Goal: Information Seeking & Learning: Find specific fact

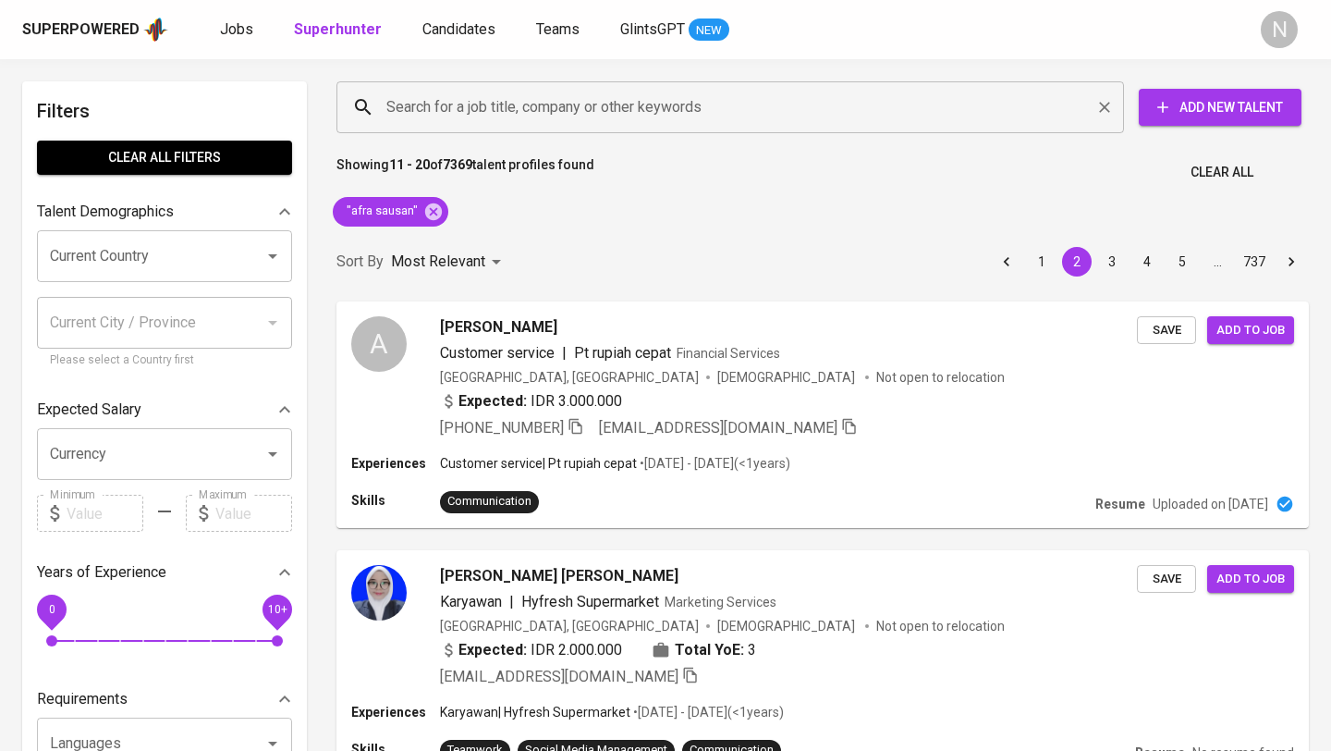
click at [436, 108] on input "Search for a job title, company or other keywords" at bounding box center [735, 107] width 706 height 35
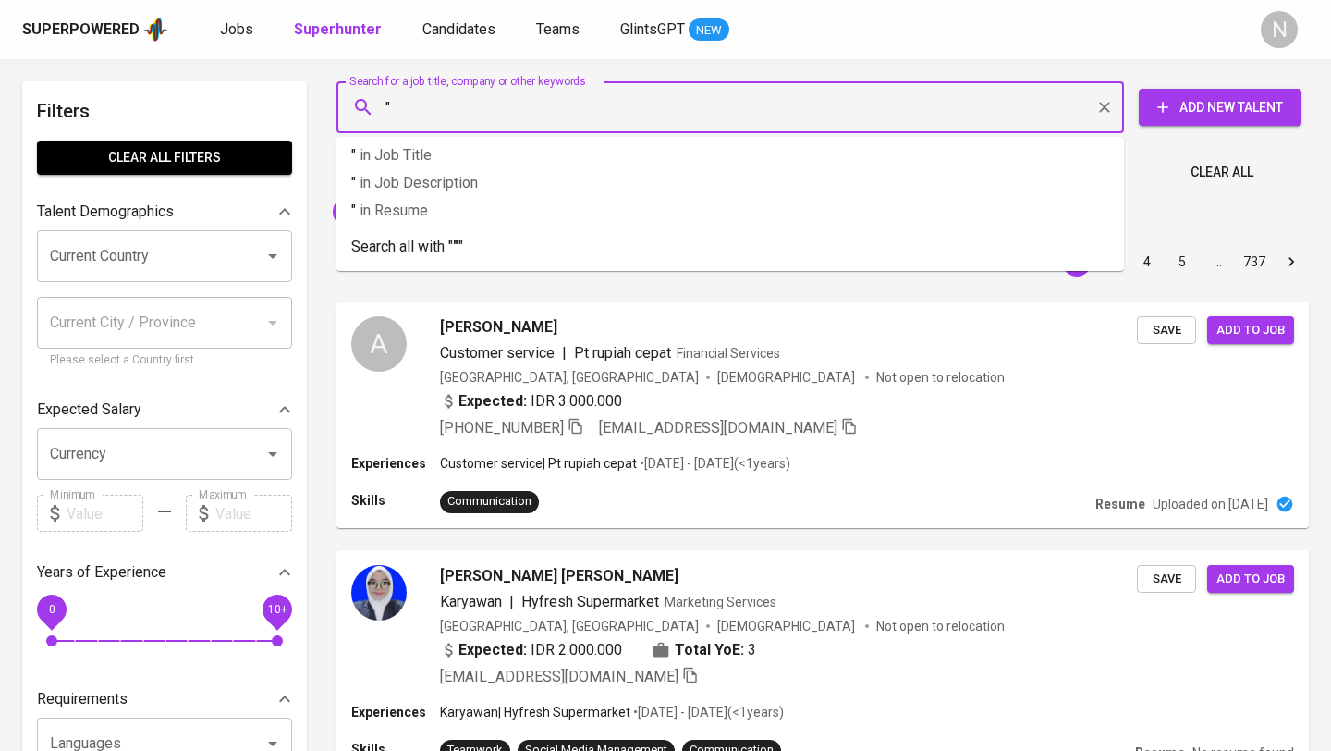
paste input "[PERSON_NAME]"
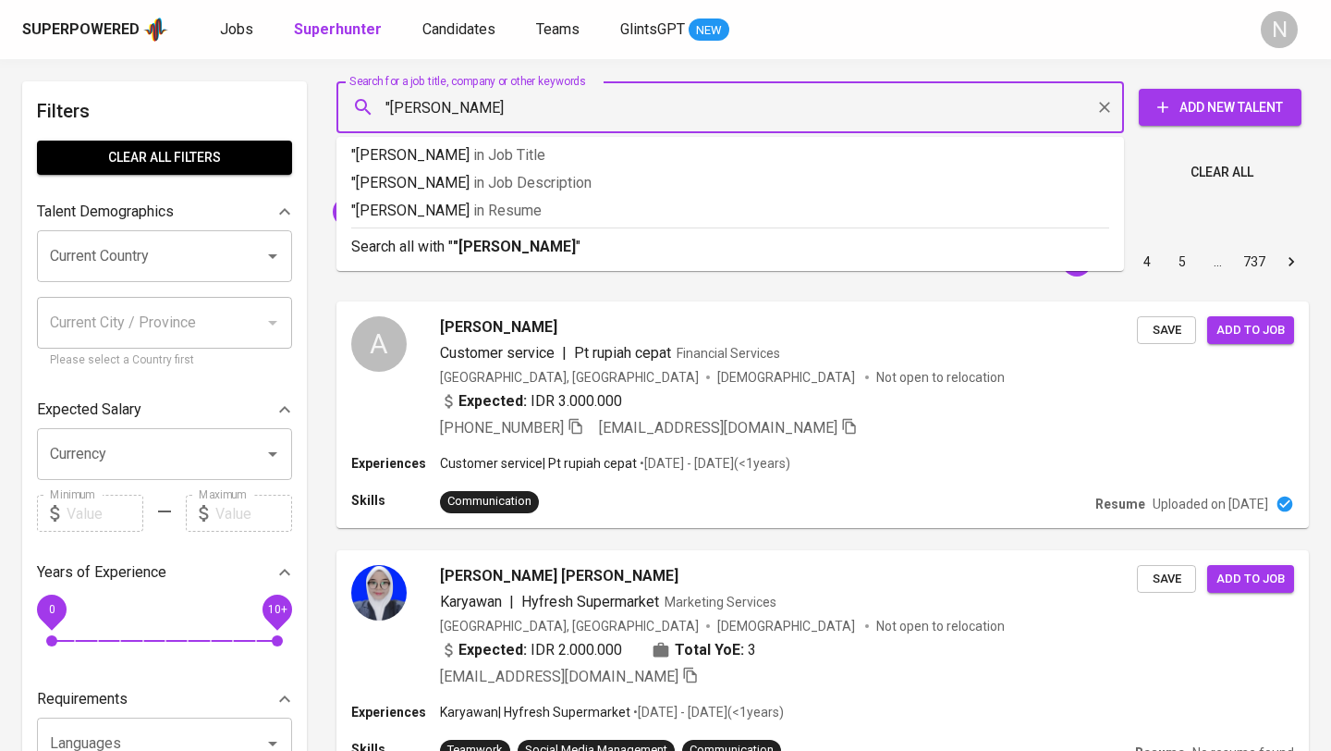
type input ""[PERSON_NAME]""
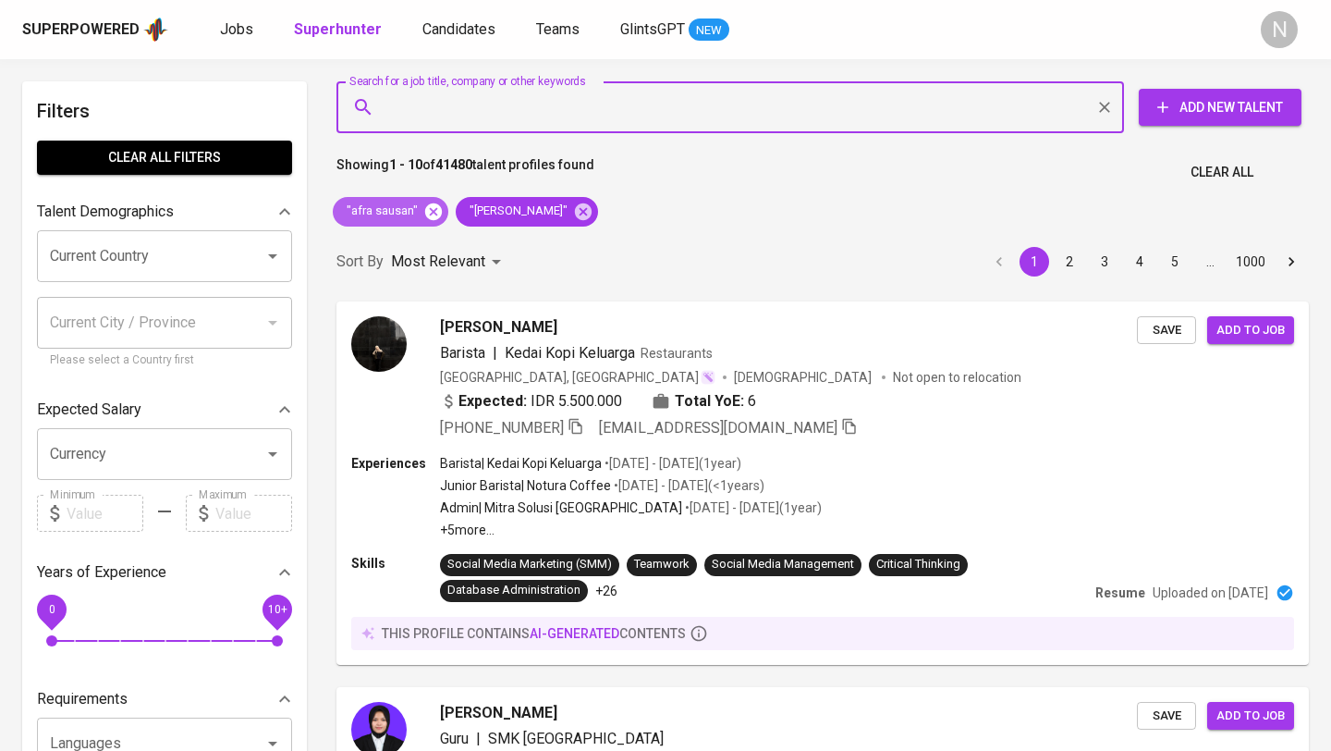
click at [430, 213] on icon at bounding box center [433, 212] width 20 height 20
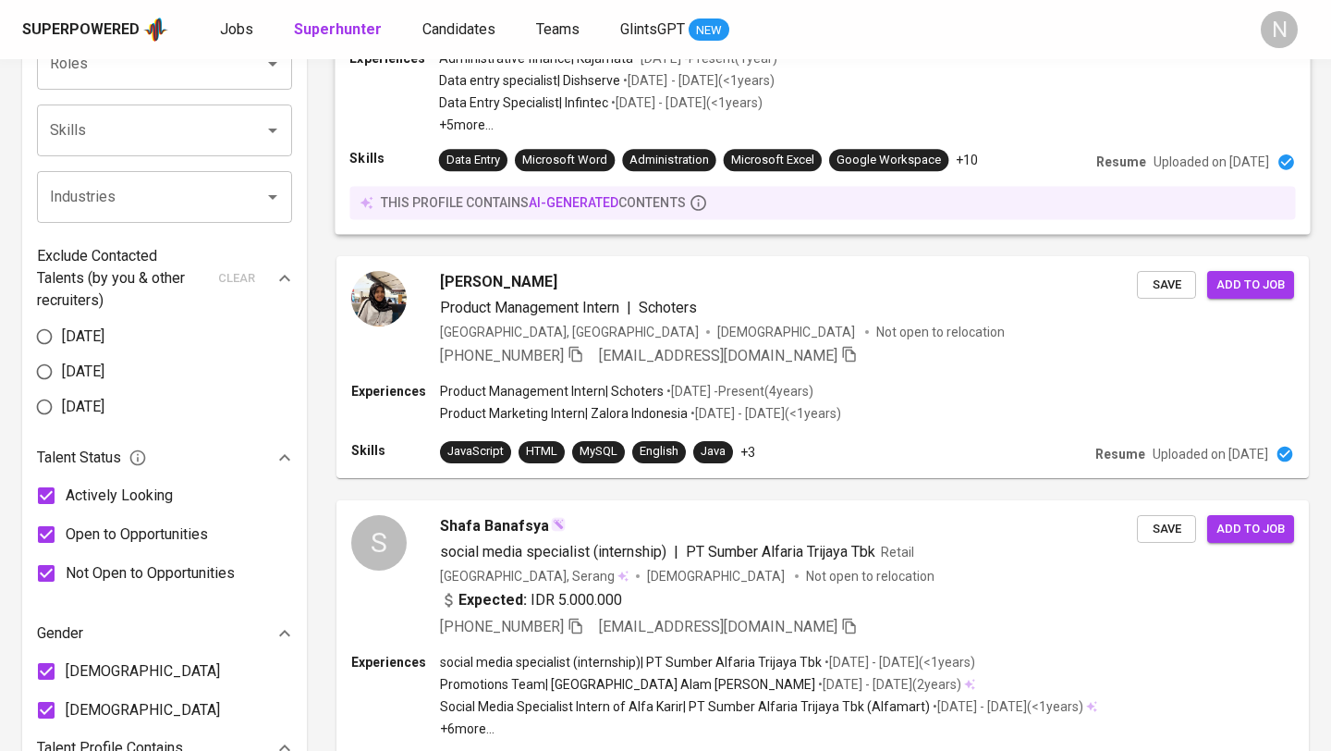
scroll to position [462, 0]
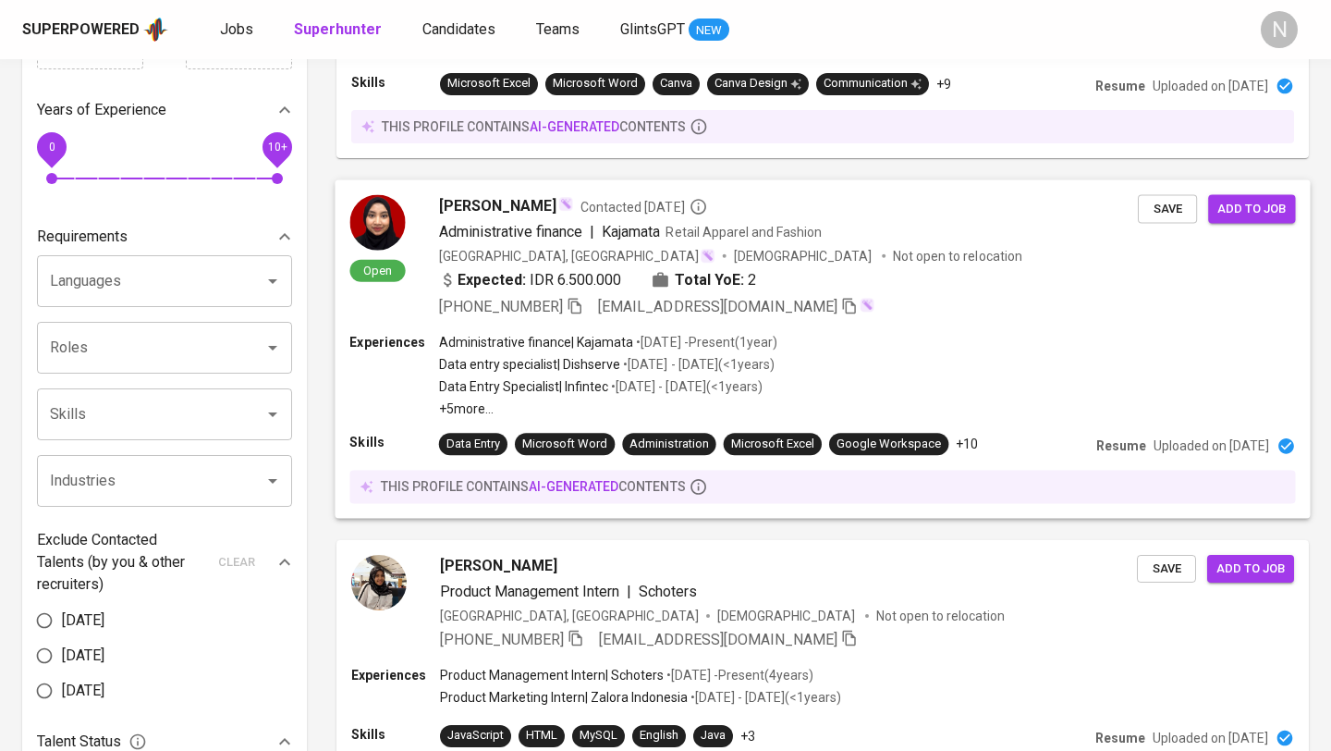
click at [916, 271] on div "Expected: IDR 6.500.000 Total YoE: 2" at bounding box center [788, 281] width 699 height 27
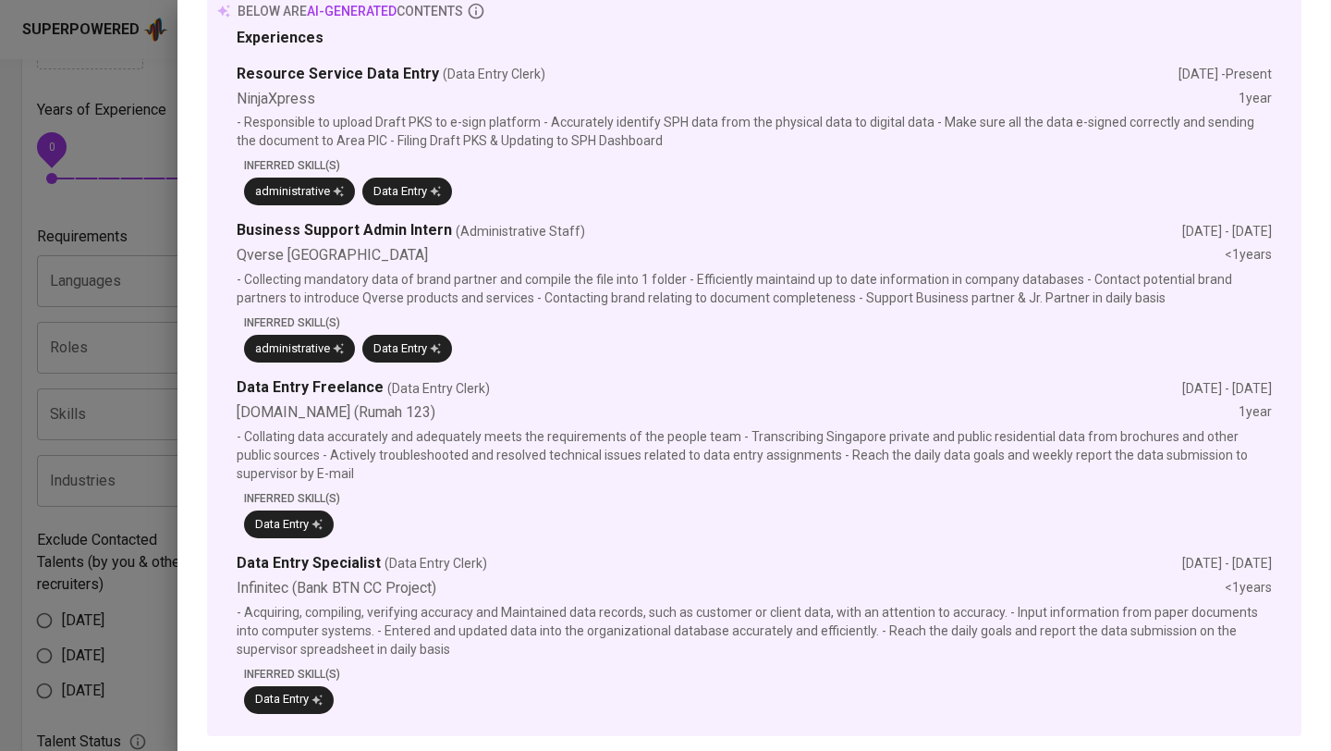
scroll to position [372, 0]
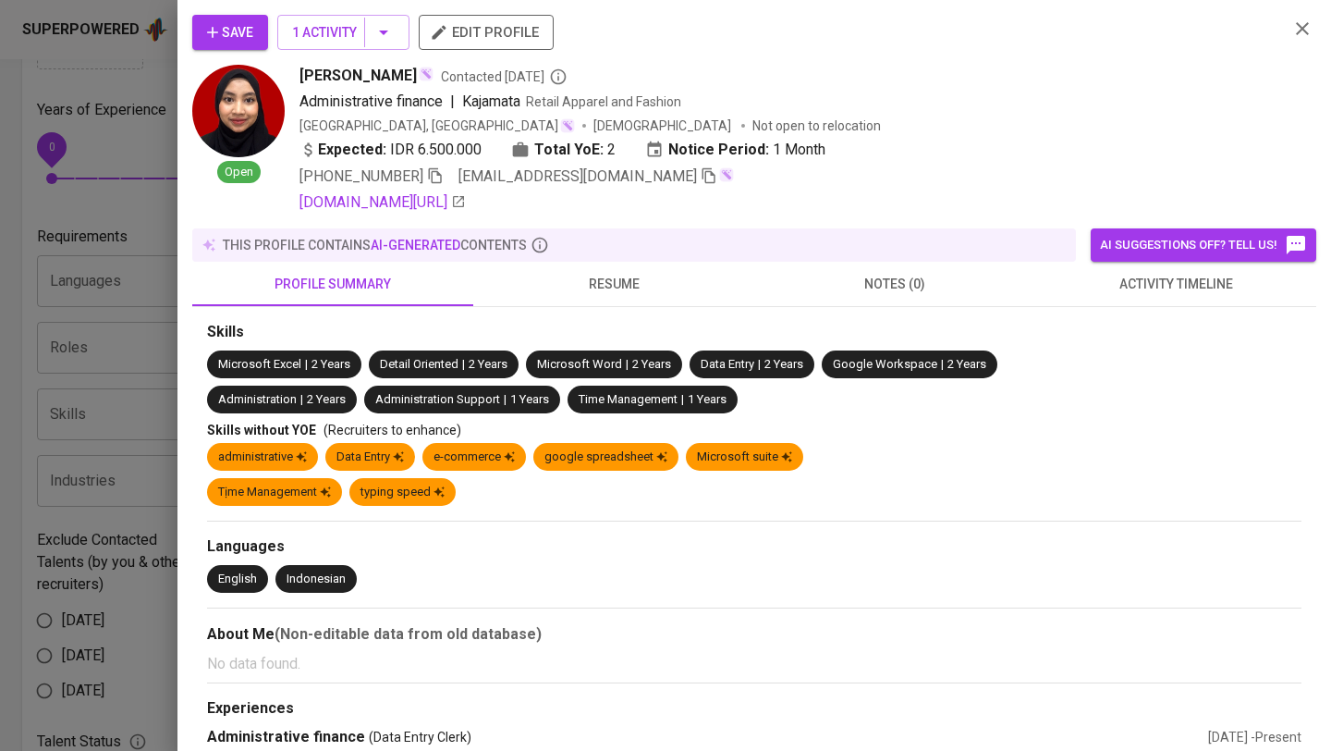
click at [1301, 31] on icon "button" at bounding box center [1303, 29] width 22 height 22
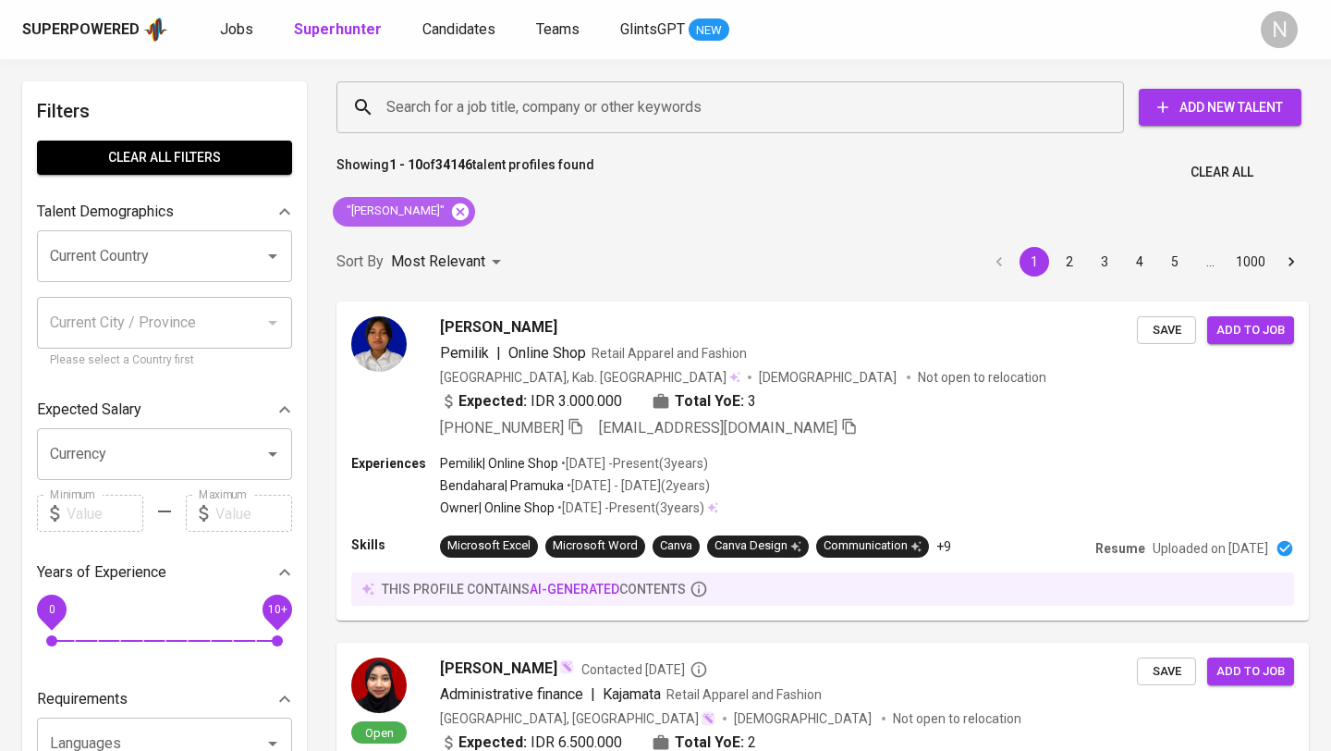
click at [450, 212] on icon at bounding box center [460, 212] width 20 height 20
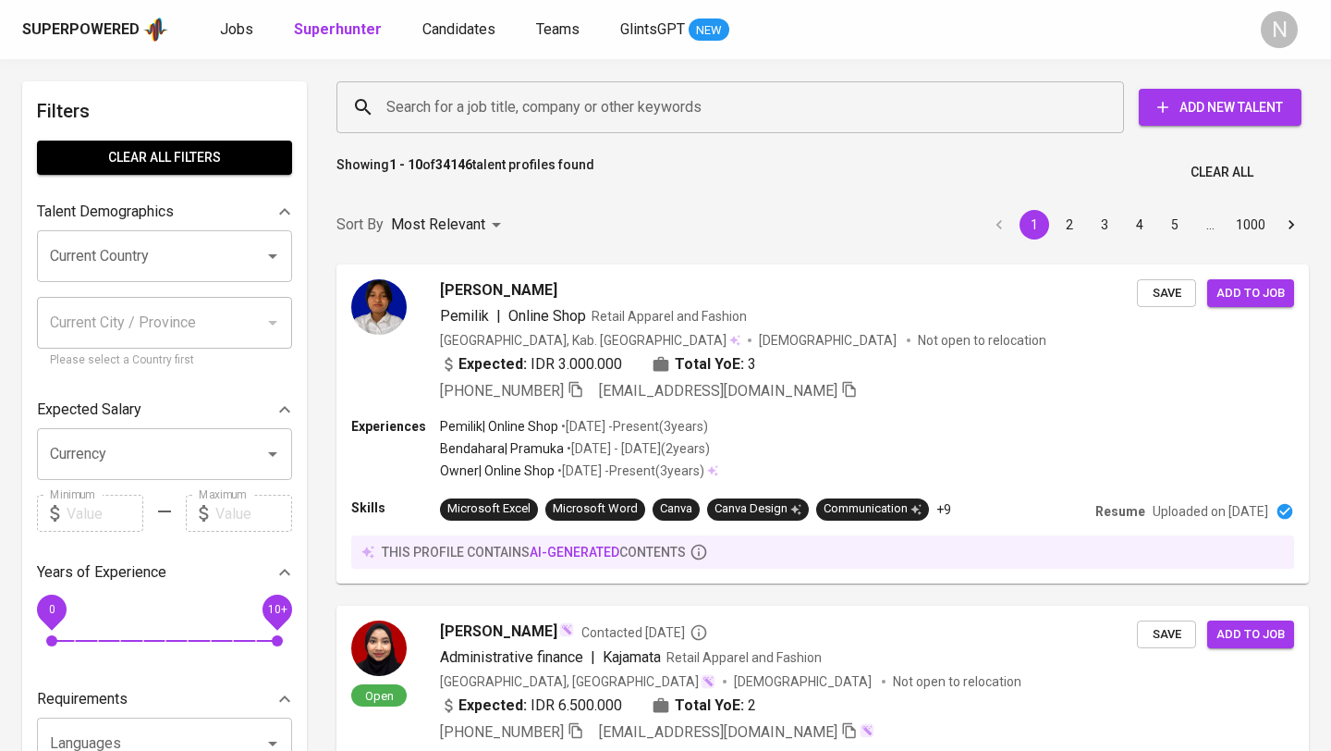
click at [504, 110] on input "Search for a job title, company or other keywords" at bounding box center [735, 107] width 706 height 35
click at [417, 122] on input "Search for a job title, company or other keywords" at bounding box center [735, 107] width 706 height 35
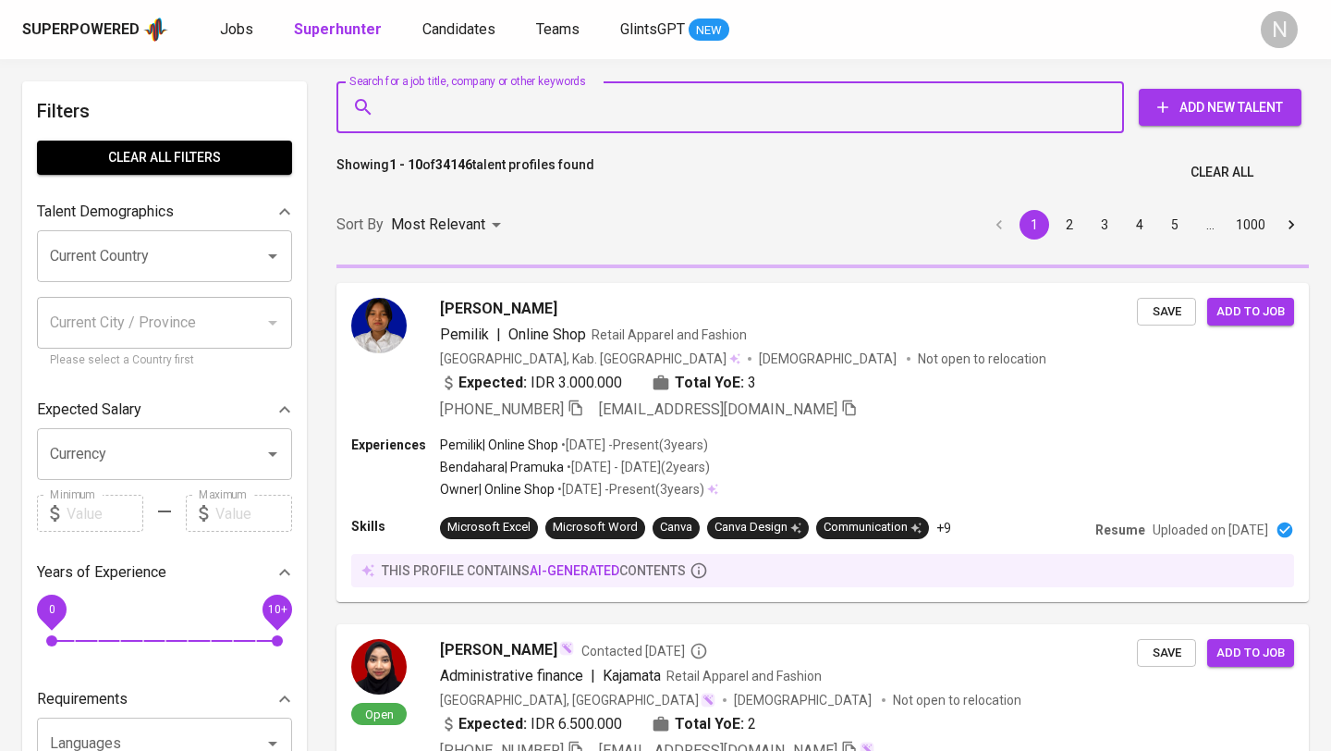
paste input "[PERSON_NAME]"
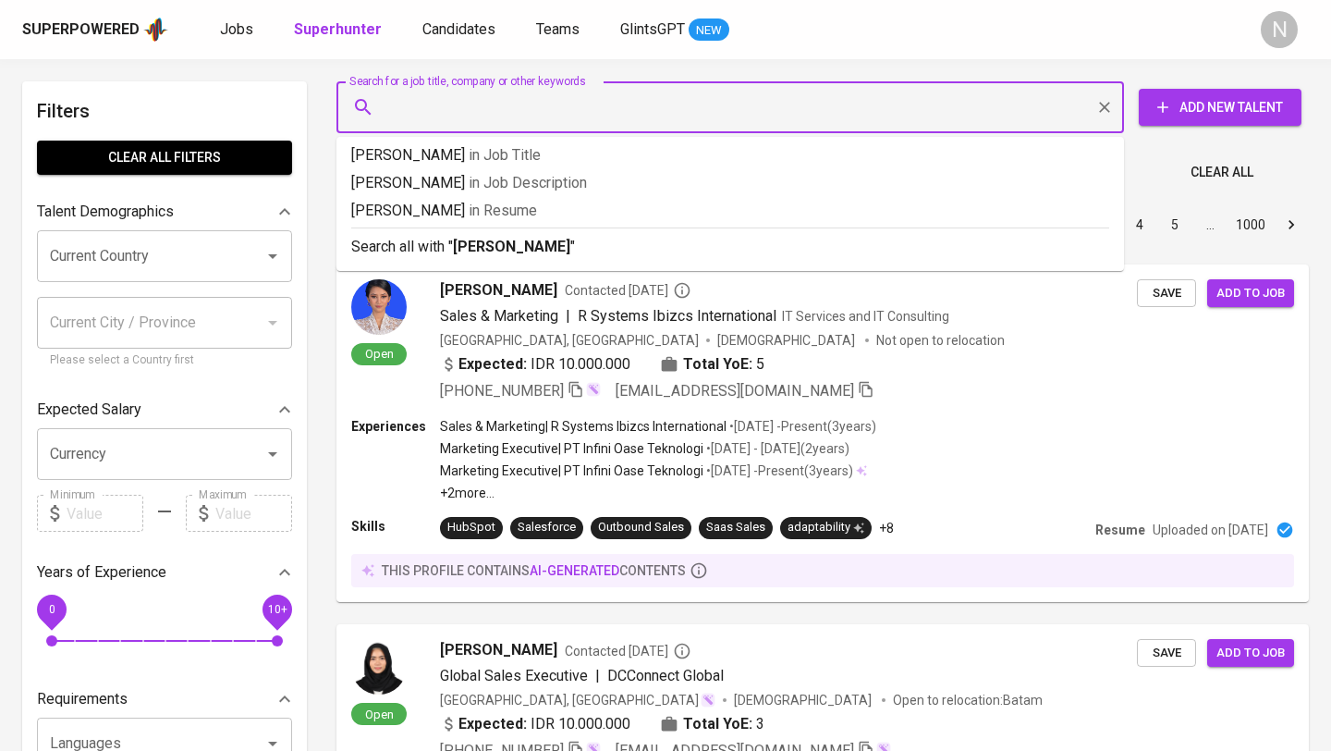
type input "[PERSON_NAME]"
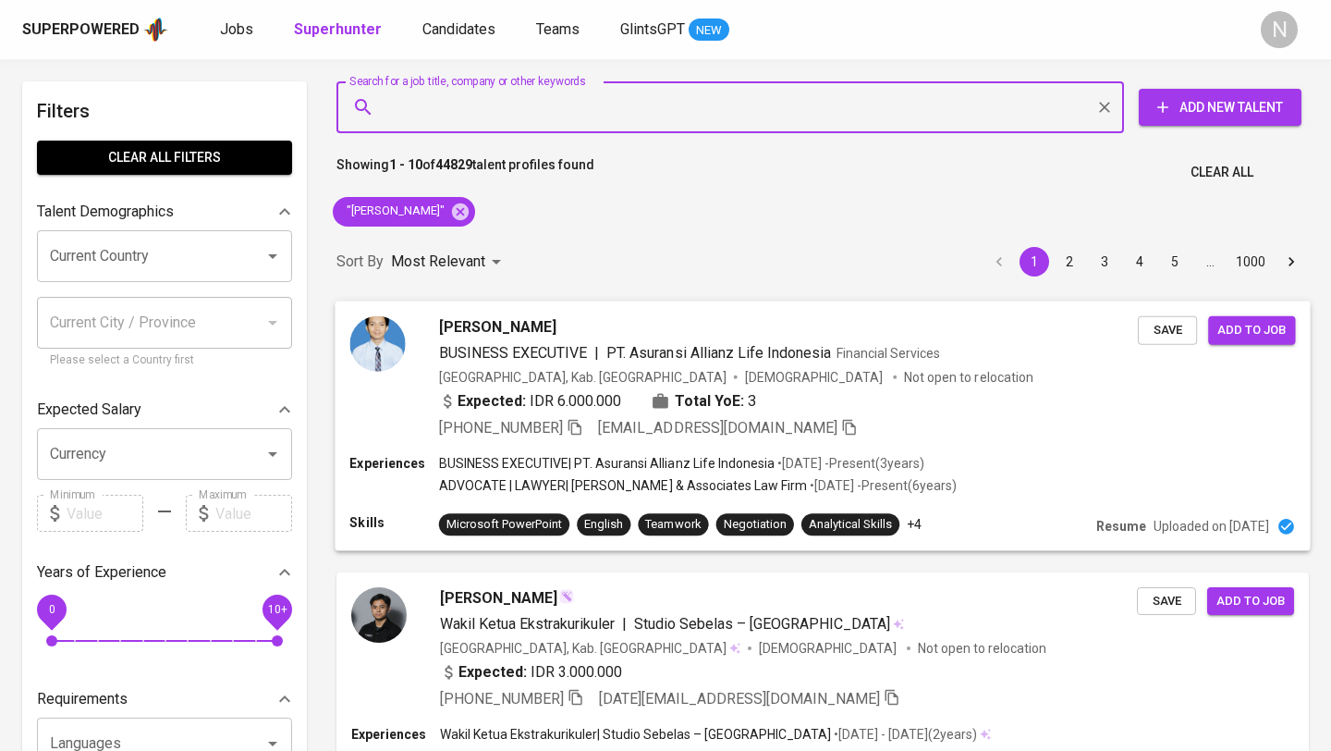
click at [918, 397] on div "Expected: IDR 6.000.000 Total YoE: 3" at bounding box center [788, 402] width 699 height 27
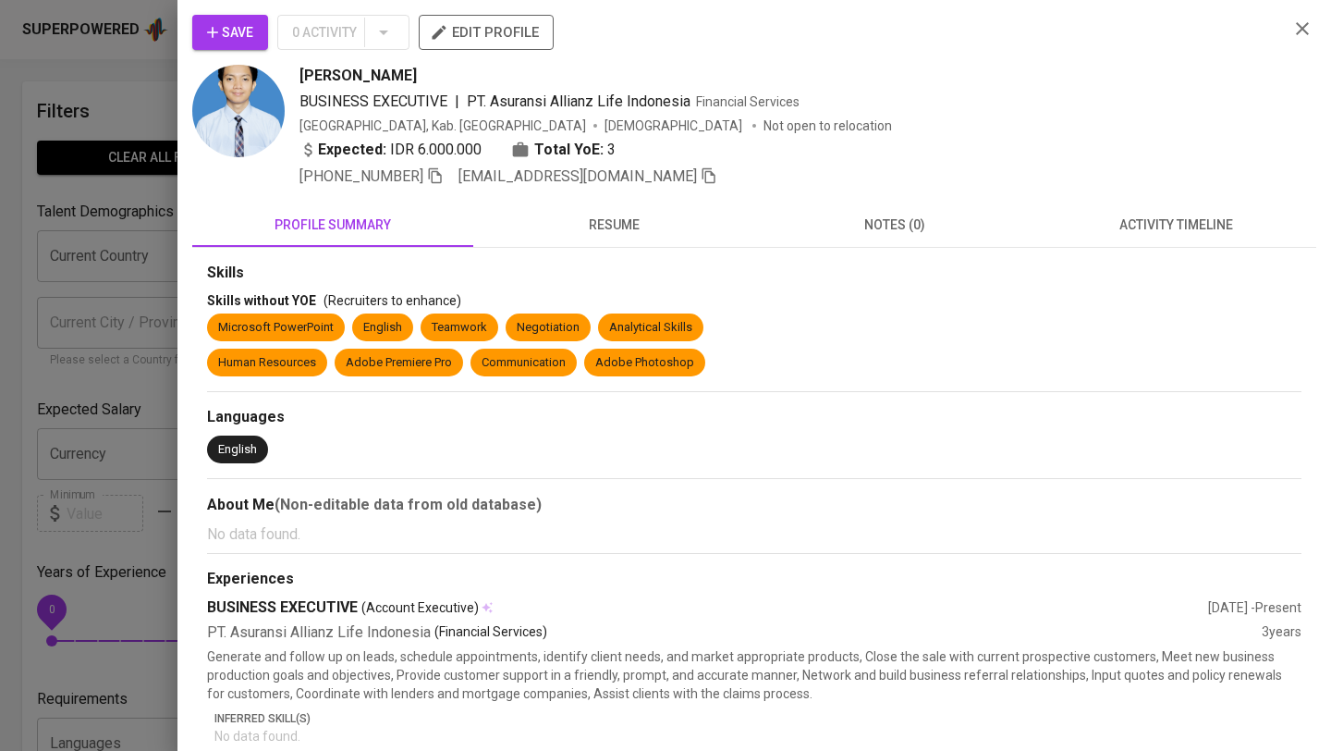
click at [1301, 27] on icon "button" at bounding box center [1302, 28] width 13 height 13
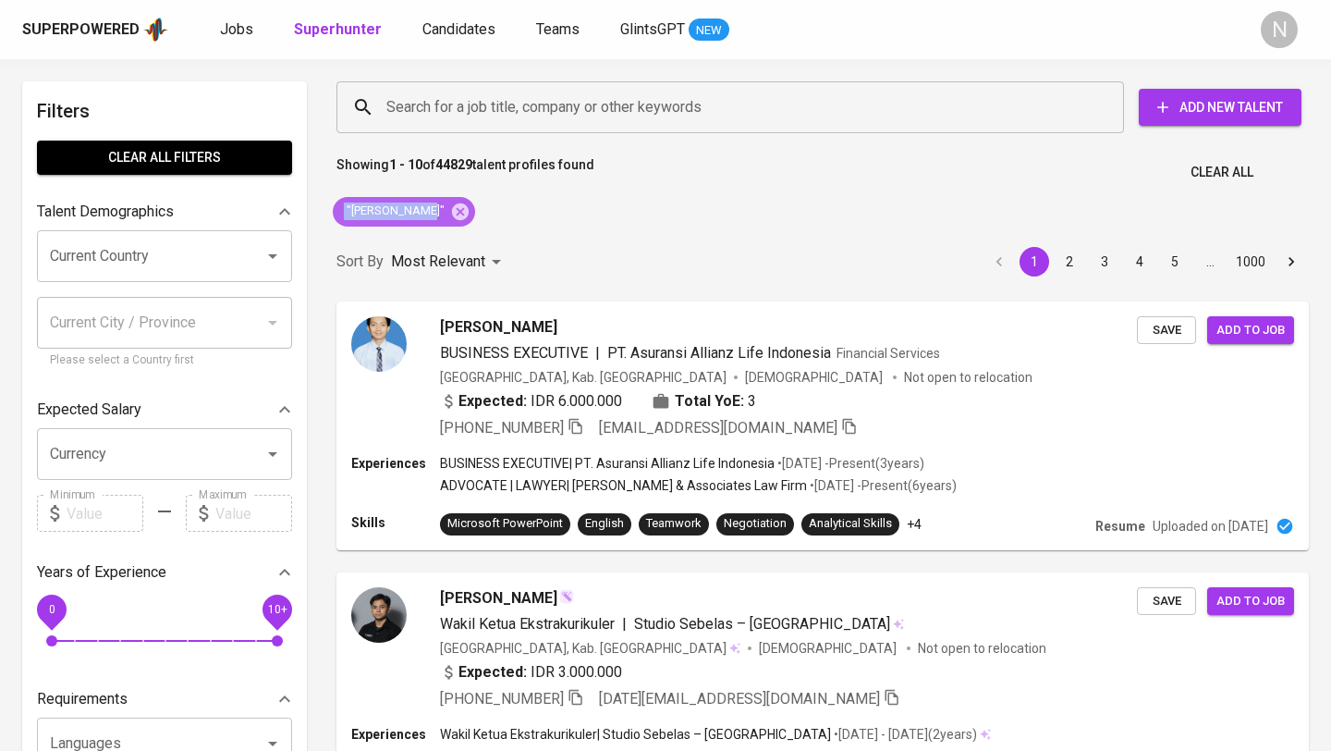
drag, startPoint x: 420, startPoint y: 208, endPoint x: 344, endPoint y: 210, distance: 75.8
click at [344, 210] on span ""Farid Hakim"" at bounding box center [394, 211] width 123 height 18
copy span ""Farid Hakim""
click at [452, 213] on icon at bounding box center [460, 210] width 17 height 17
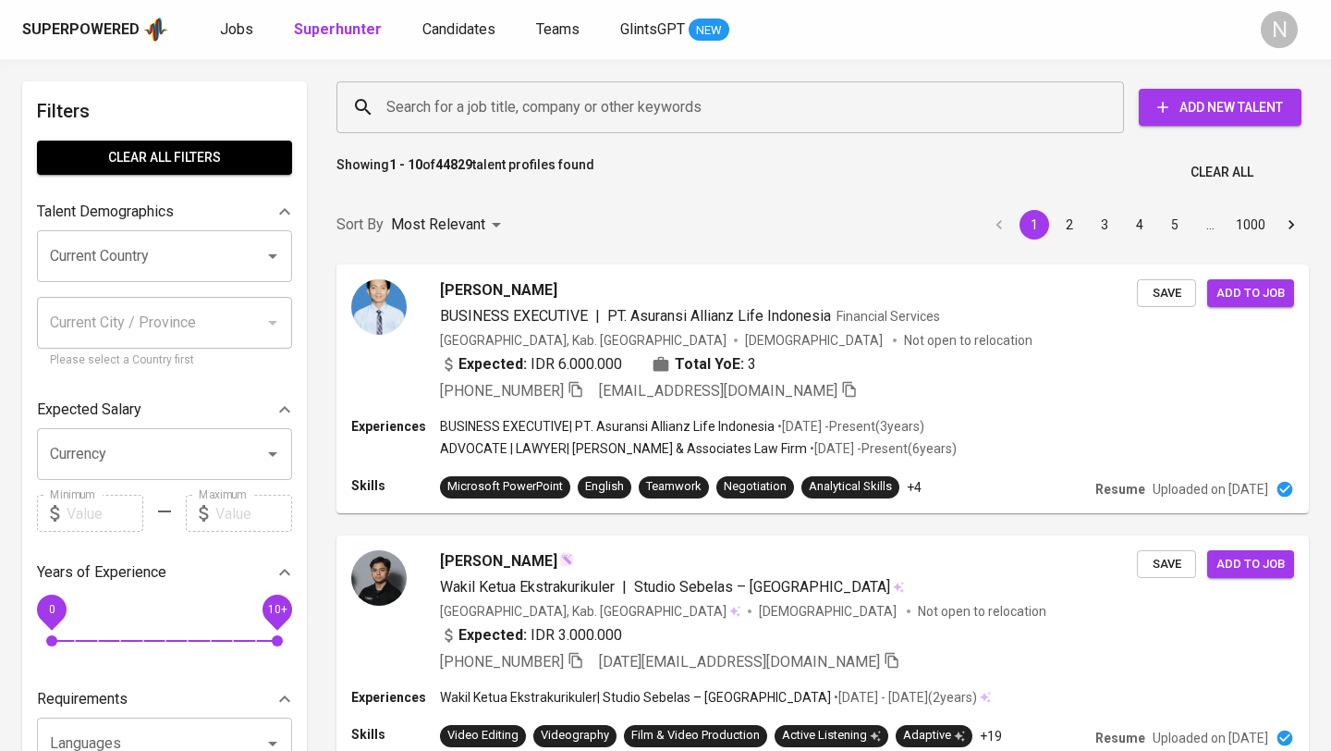
click at [459, 109] on input "Search for a job title, company or other keywords" at bounding box center [735, 107] width 706 height 35
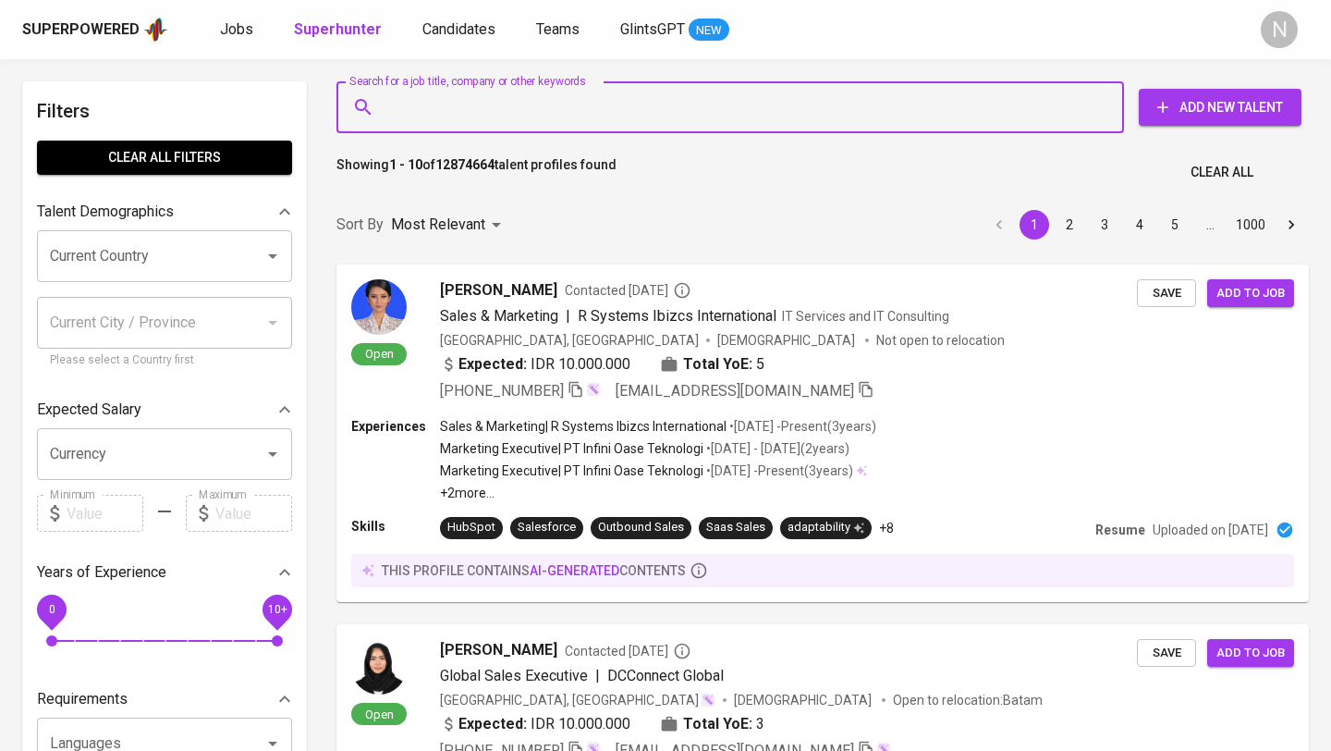
paste input ""Farid Hakim""
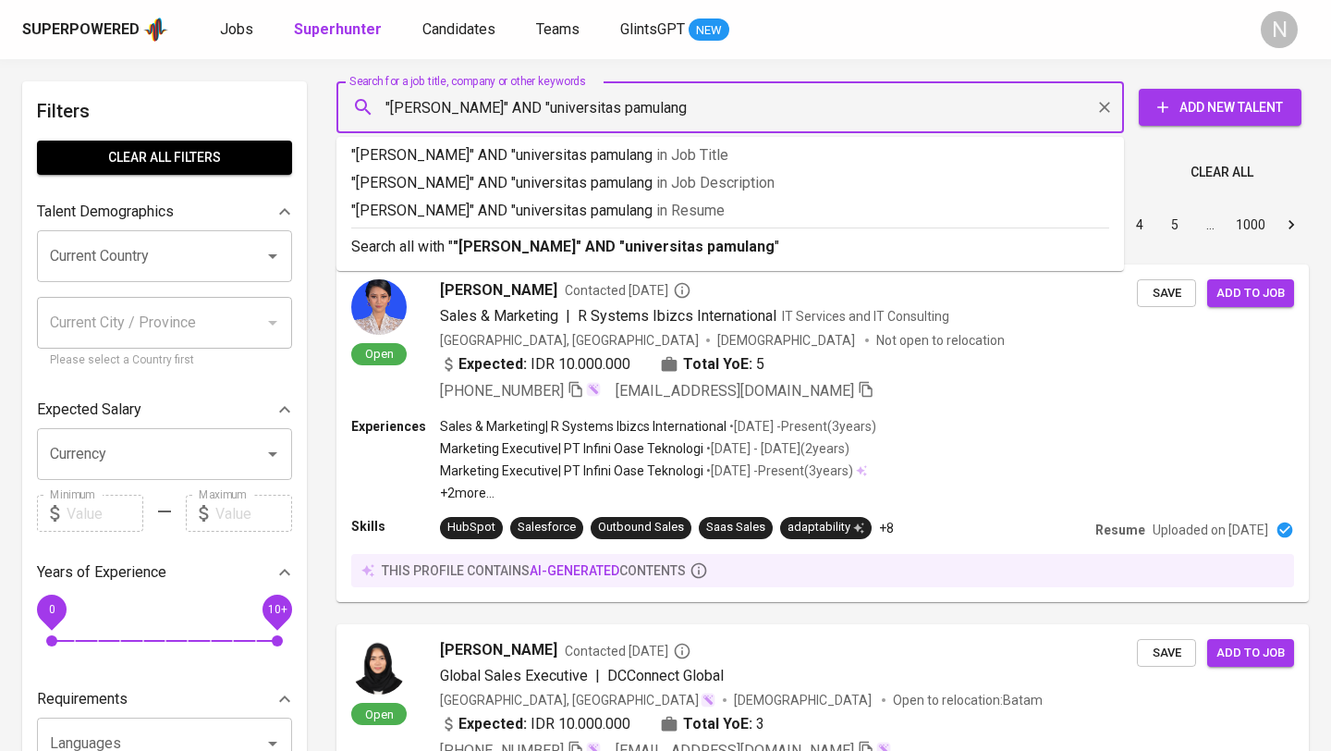
type input ""Farid Hakim" AND "universitas pamulang""
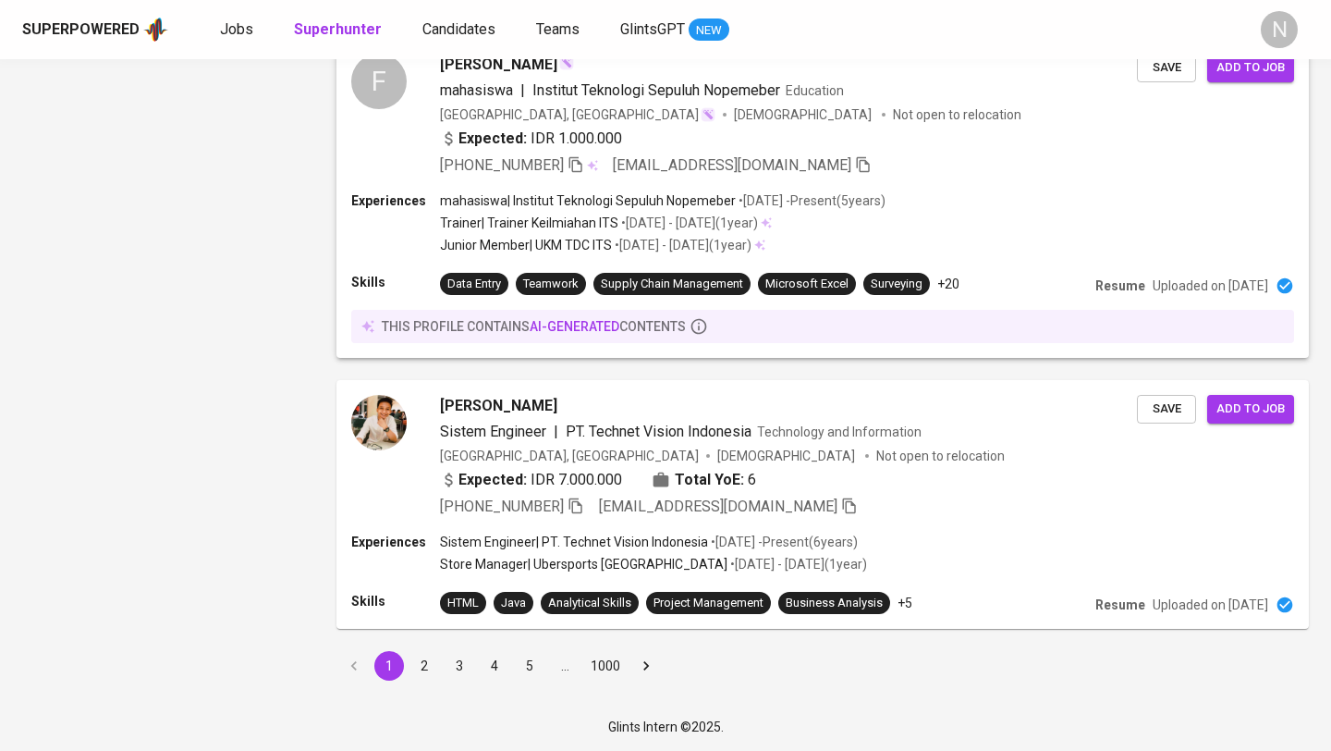
scroll to position [2626, 0]
